Goal: Check status

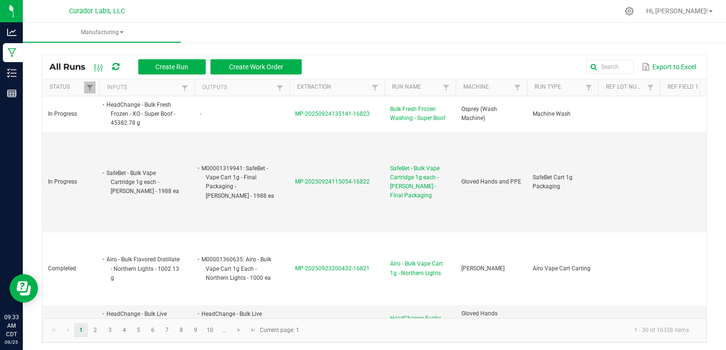
click at [116, 63] on icon at bounding box center [115, 67] width 7 height 9
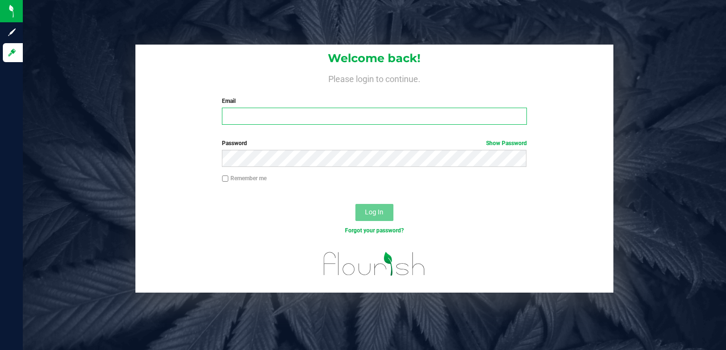
type input "[PERSON_NAME][EMAIL_ADDRESS][DOMAIN_NAME]"
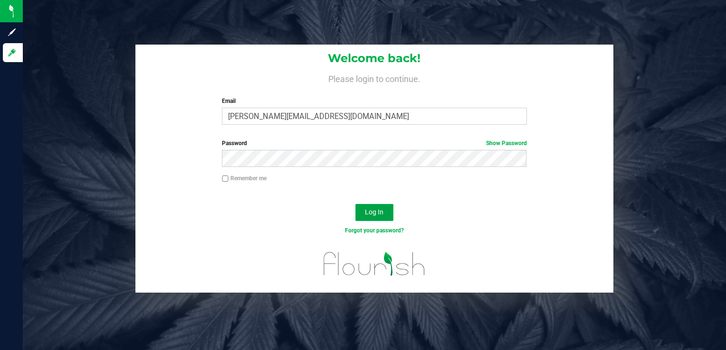
click at [370, 211] on span "Log In" at bounding box center [374, 212] width 19 height 8
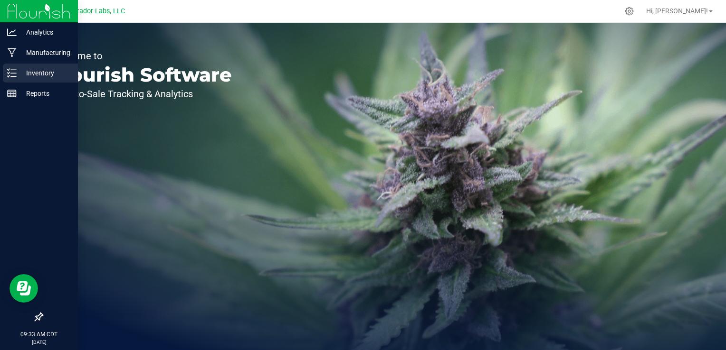
click at [5, 79] on div "Inventory" at bounding box center [40, 73] width 75 height 19
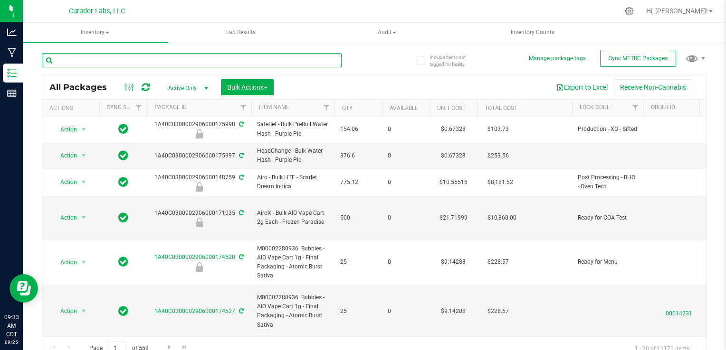
click at [157, 66] on input "text" at bounding box center [192, 60] width 300 height 14
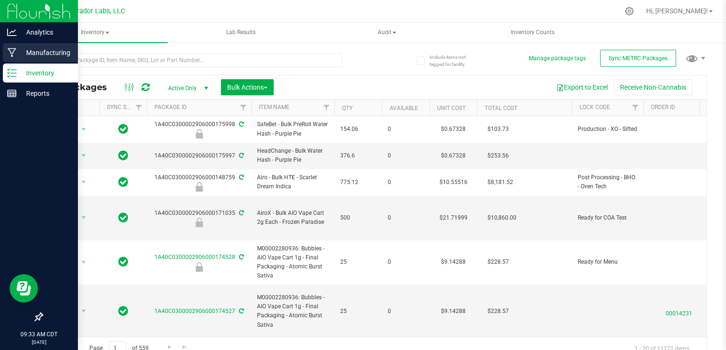
click at [21, 57] on p "Manufacturing" at bounding box center [45, 52] width 57 height 11
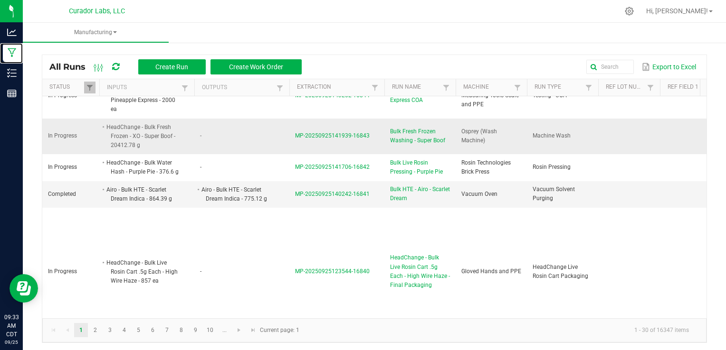
scroll to position [89, 0]
